Goal: Information Seeking & Learning: Learn about a topic

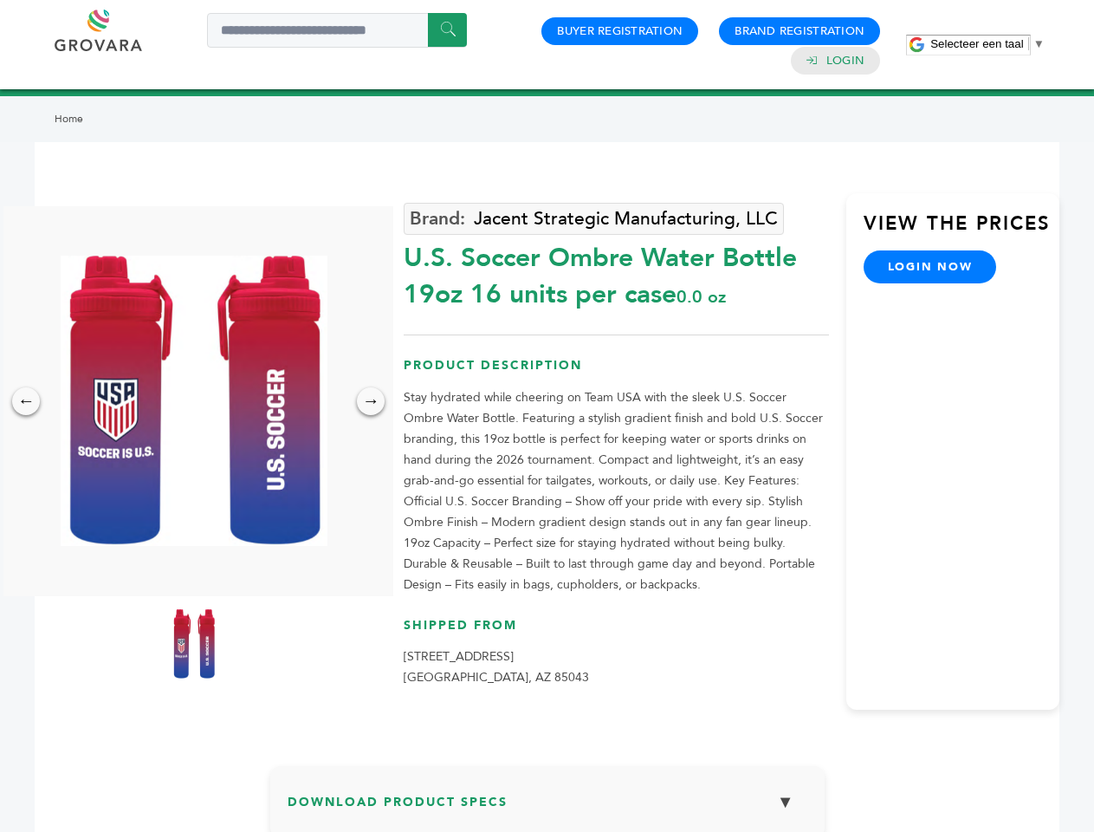
click at [988, 43] on span "Selecteer een taal" at bounding box center [977, 43] width 93 height 13
click at [194, 400] on img at bounding box center [194, 401] width 267 height 290
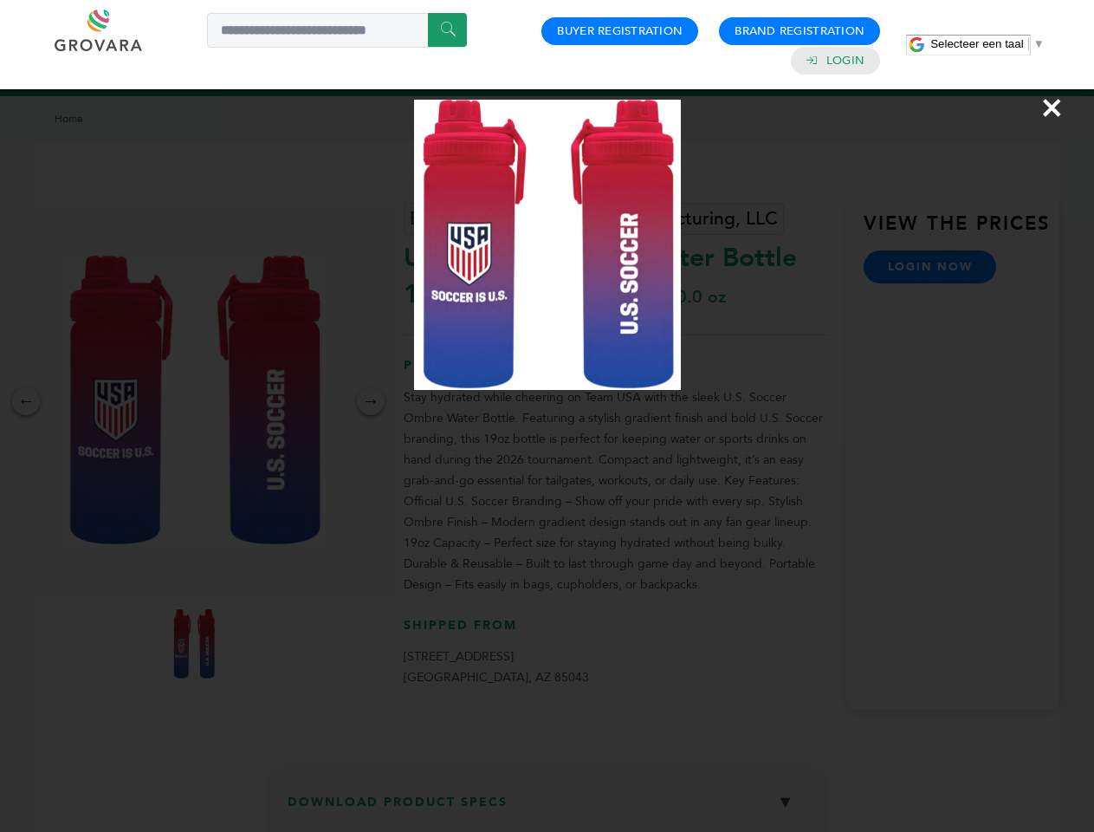
click at [26, 401] on div "×" at bounding box center [547, 416] width 1094 height 832
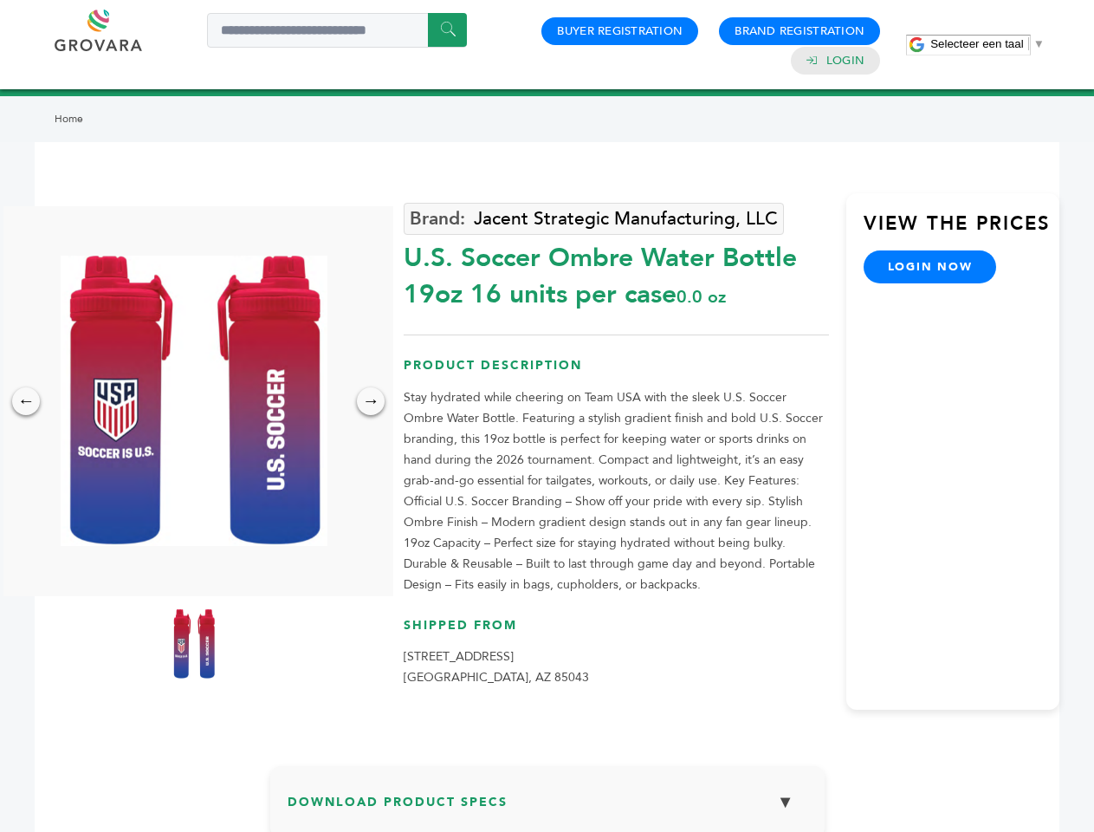
click at [371, 401] on div "→" at bounding box center [371, 401] width 28 height 28
click at [194, 644] on img at bounding box center [193, 643] width 43 height 69
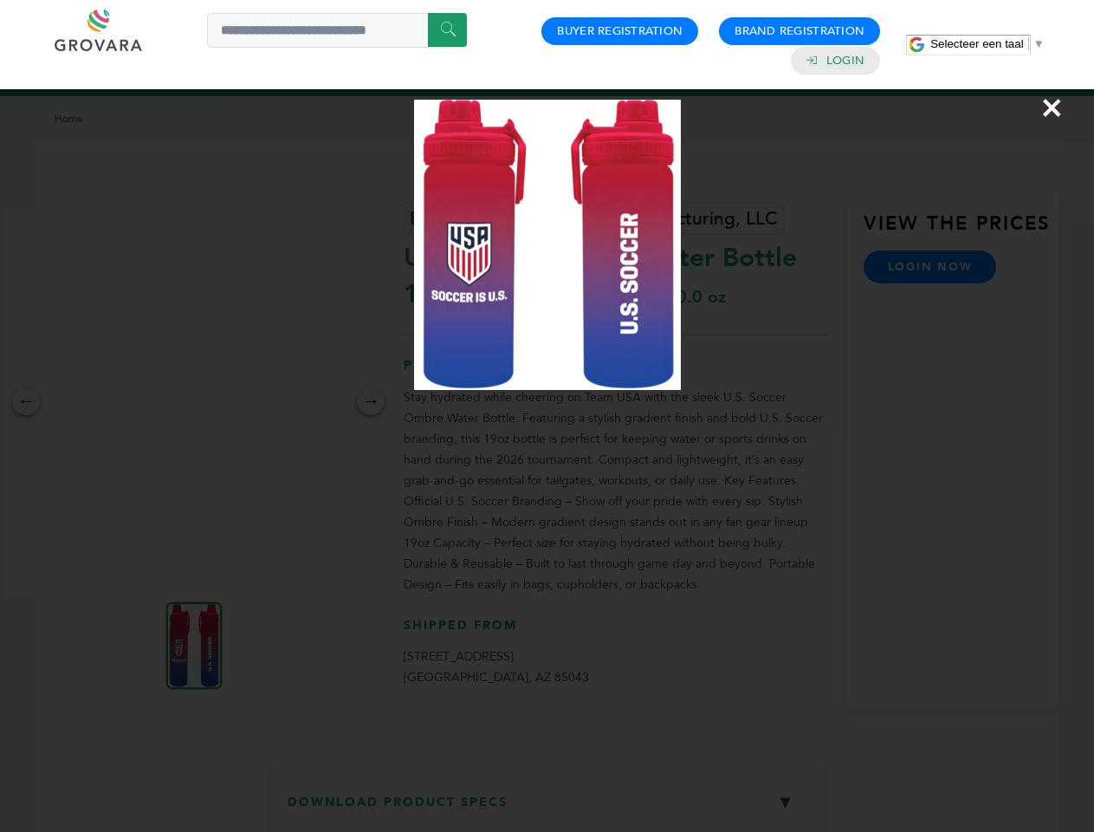
click at [548, 808] on div "×" at bounding box center [547, 416] width 1094 height 832
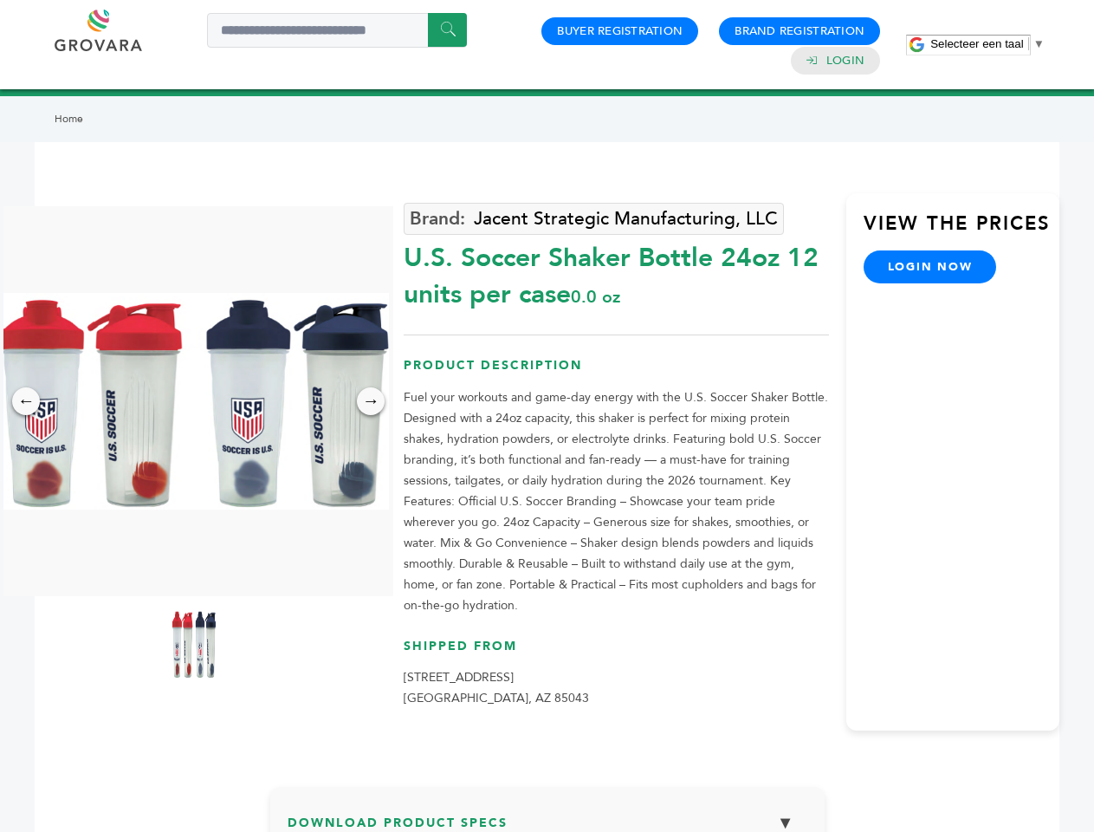
click at [988, 43] on span "Selecteer een taal" at bounding box center [977, 43] width 93 height 13
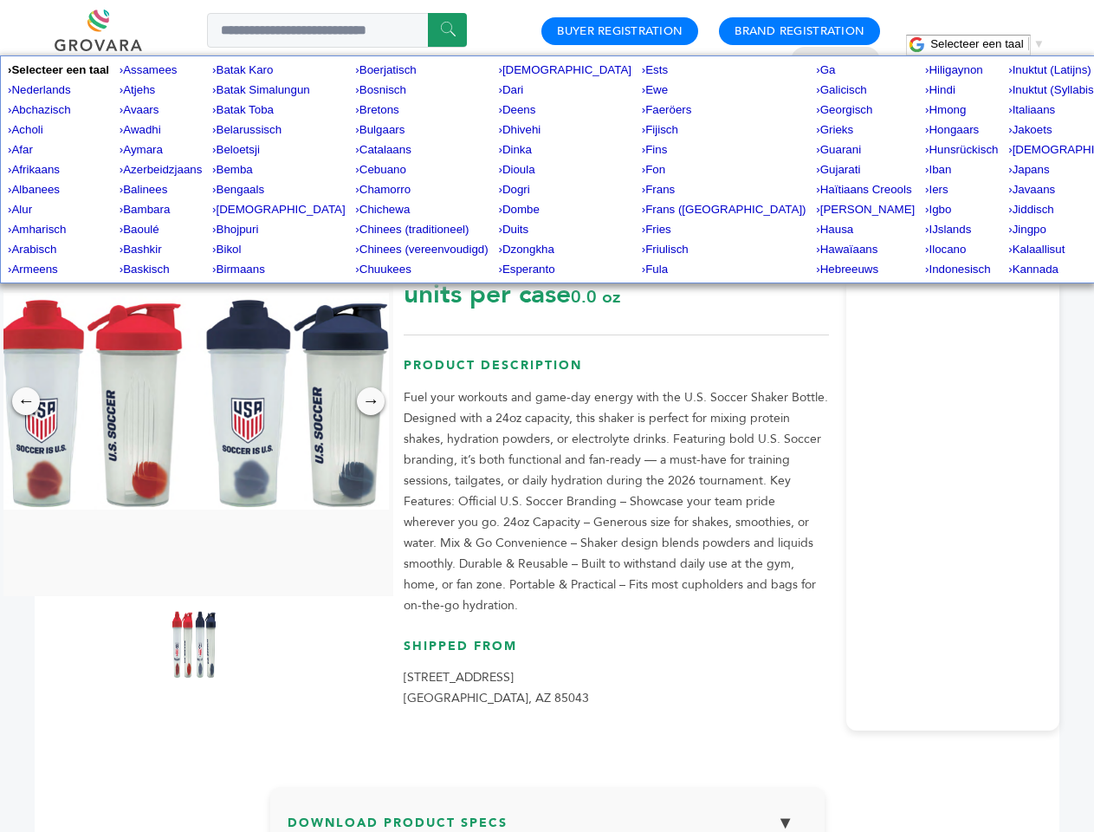
click at [194, 401] on img at bounding box center [194, 401] width 390 height 217
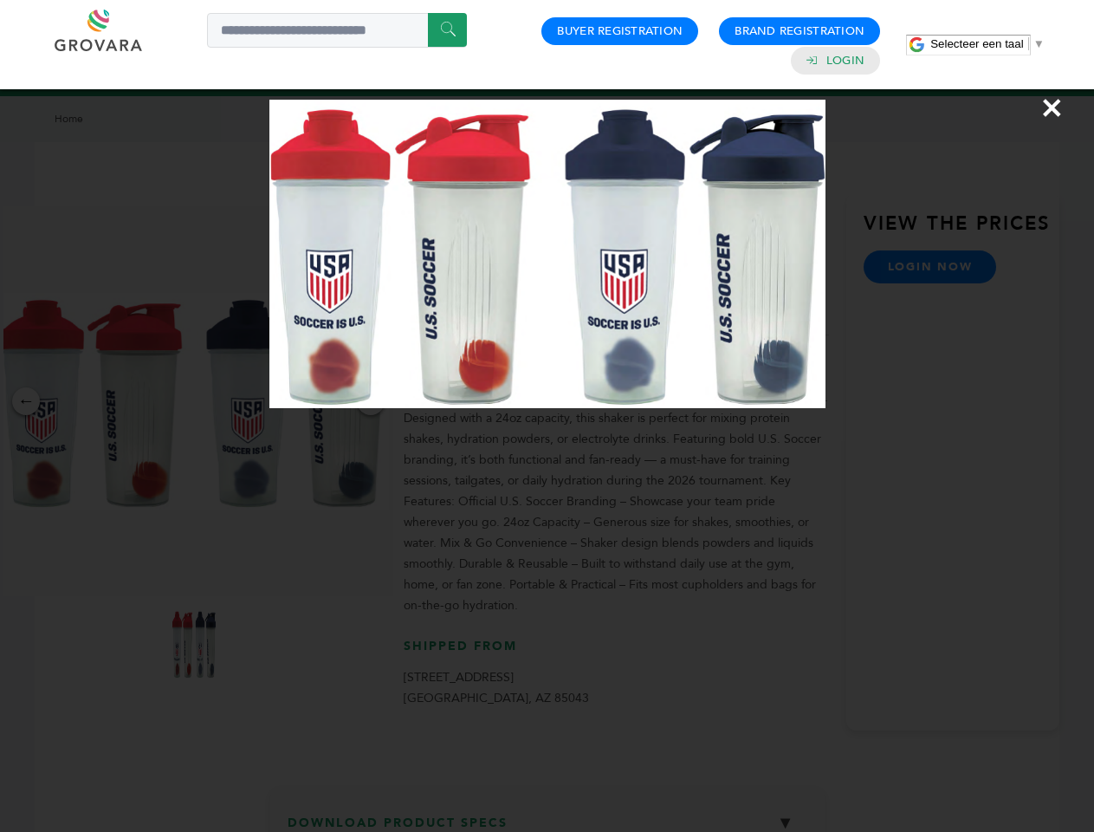
click at [26, 401] on div "×" at bounding box center [547, 416] width 1094 height 832
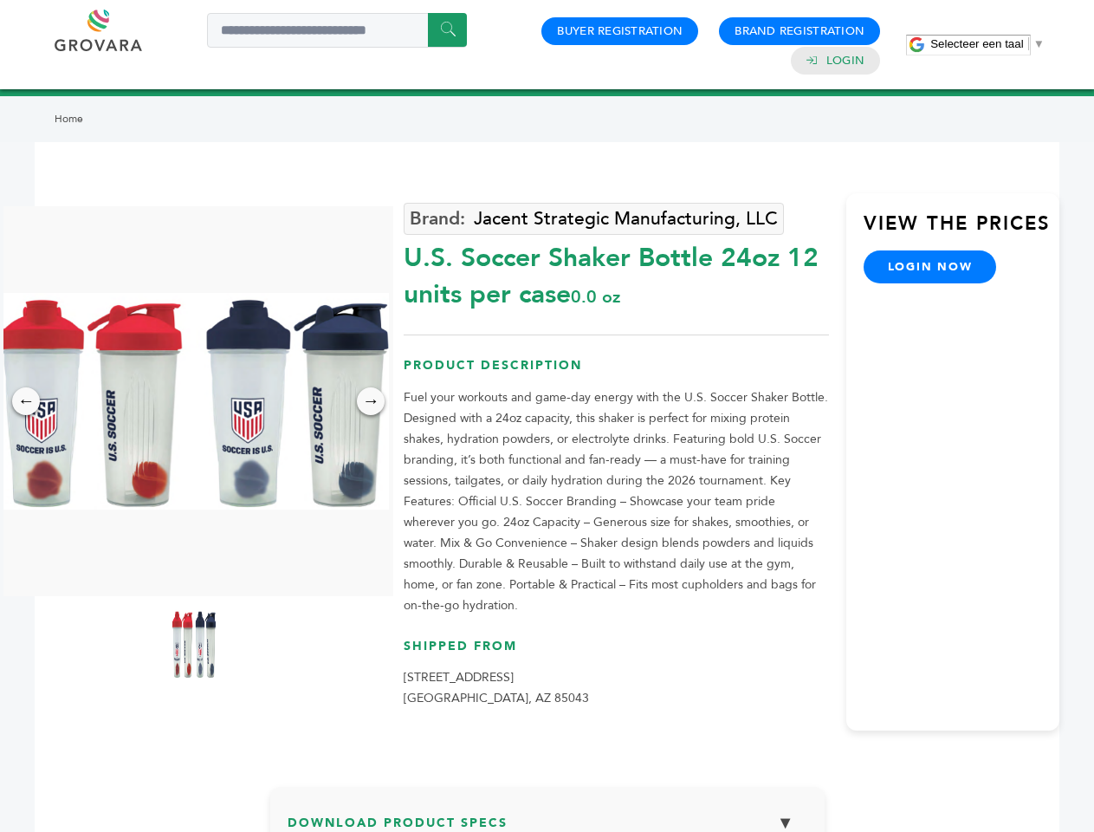
click at [371, 401] on div "→" at bounding box center [371, 401] width 28 height 28
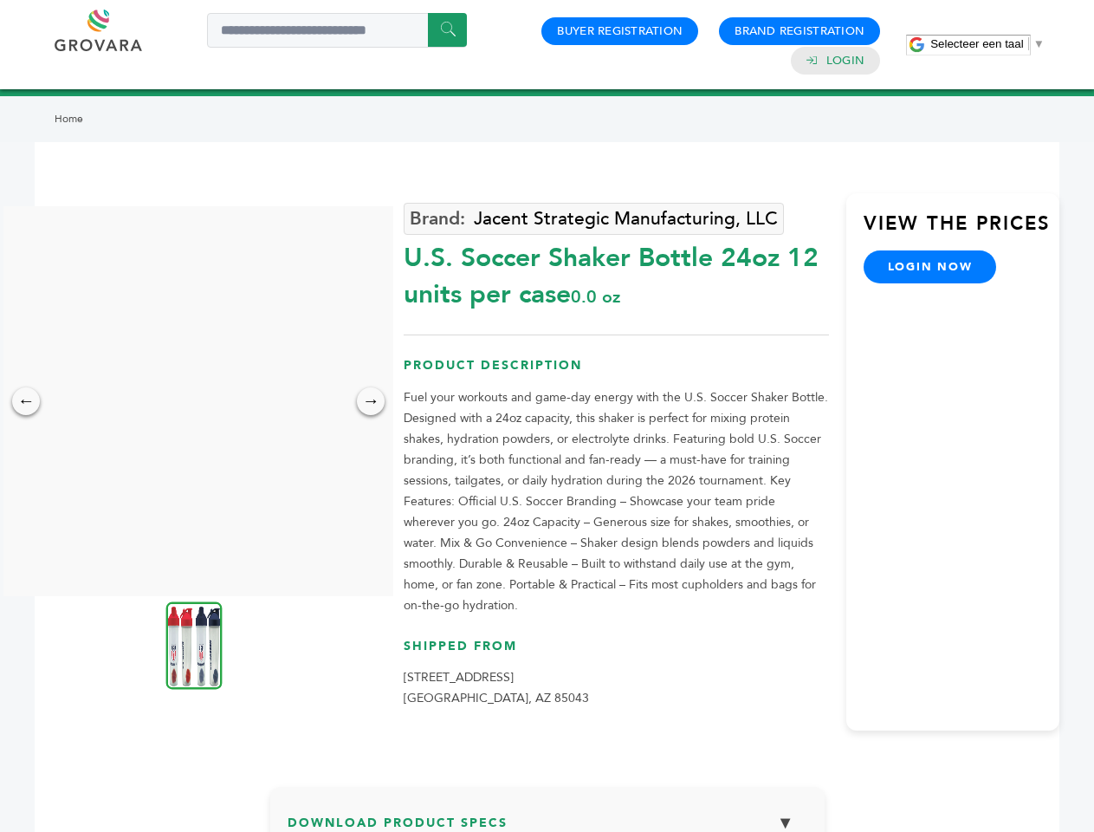
click at [194, 644] on img at bounding box center [194, 645] width 56 height 88
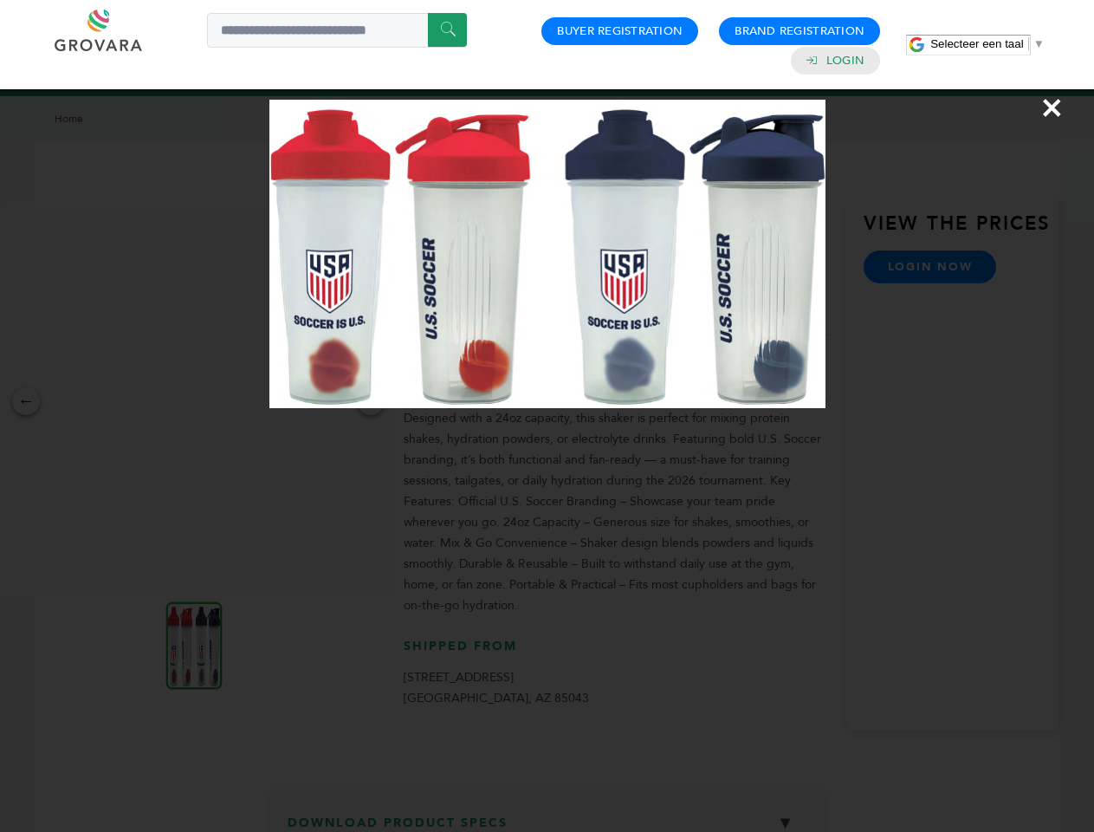
click at [548, 818] on div "×" at bounding box center [547, 416] width 1094 height 832
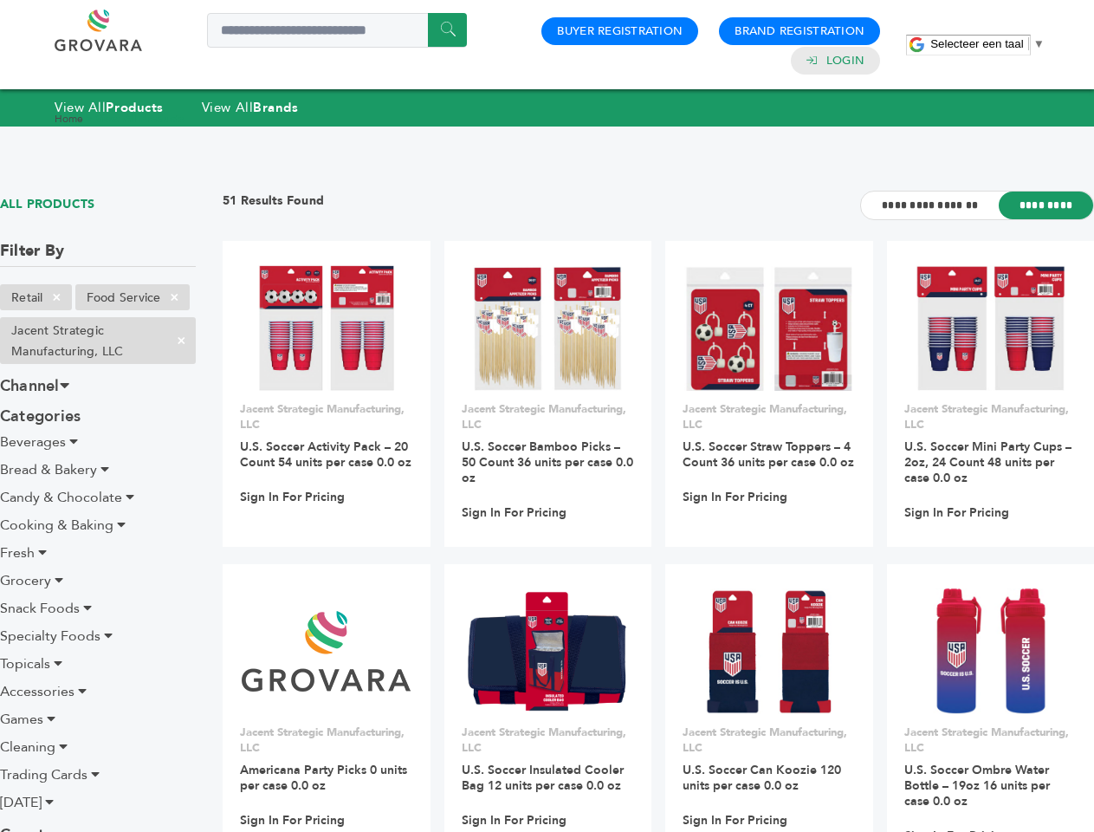
click at [988, 43] on span "Selecteer een taal" at bounding box center [977, 43] width 93 height 13
click at [57, 297] on span "×" at bounding box center [56, 297] width 29 height 21
click at [175, 297] on ul "Retail × Food Service × Jacent Strategic Manufacturing, LLC ×" at bounding box center [98, 327] width 196 height 87
click at [181, 341] on span "×" at bounding box center [181, 340] width 29 height 21
